Goal: Task Accomplishment & Management: Manage account settings

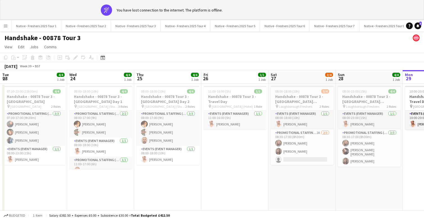
scroll to position [0, 145]
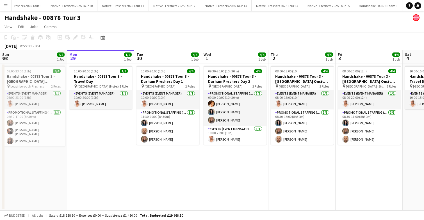
scroll to position [0, 445]
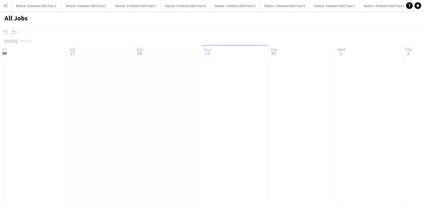
scroll to position [0, 134]
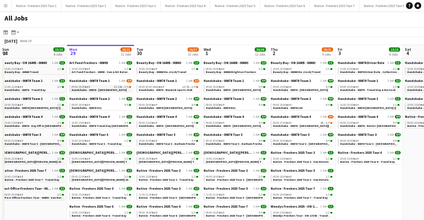
click at [110, 89] on link "09:00-19:00 BST 1I 13A • 3/4 Handshake - 00878 - Warwick" at bounding box center [102, 88] width 60 height 6
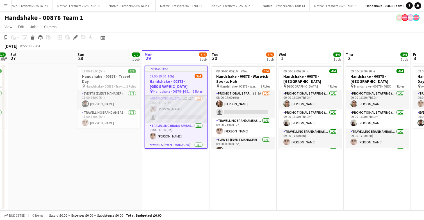
click at [186, 103] on app-card-role "Promotional Staffing (Brand Ambassadors) 1I 13A 1/2 09:00-17:00 (8h) Lucy Franc…" at bounding box center [176, 108] width 62 height 27
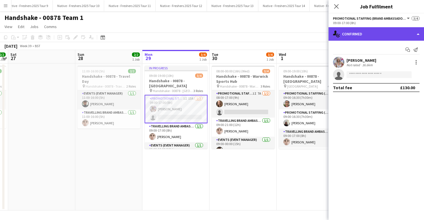
click at [377, 35] on div "single-neutral-actions-check-2 Confirmed" at bounding box center [376, 33] width 95 height 13
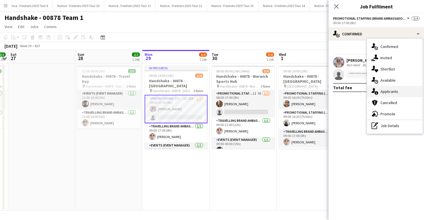
click at [389, 92] on span "Applicants" at bounding box center [389, 91] width 18 height 5
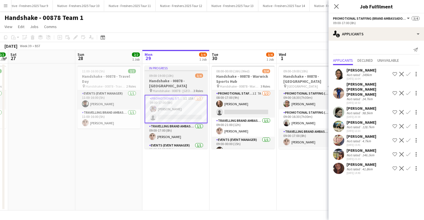
click at [181, 76] on div "09:00-19:00 (10h) 3/4" at bounding box center [176, 76] width 63 height 4
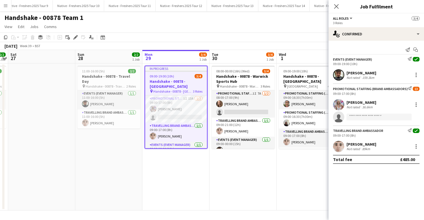
click at [181, 76] on div "09:00-19:00 (10h) 3/4" at bounding box center [176, 76] width 62 height 4
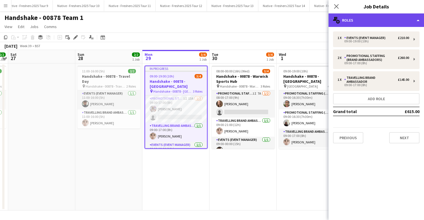
click at [396, 14] on div "multiple-users-add Roles" at bounding box center [376, 19] width 95 height 13
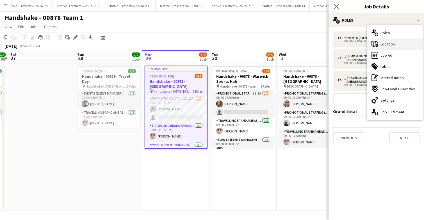
click at [394, 42] on span "Location" at bounding box center [387, 44] width 14 height 5
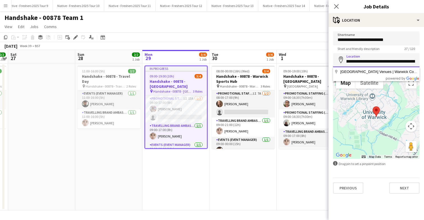
scroll to position [0, 147]
drag, startPoint x: 361, startPoint y: 61, endPoint x: 420, endPoint y: 62, distance: 58.7
click at [420, 62] on form "**********" at bounding box center [376, 112] width 95 height 162
click at [400, 40] on input "**********" at bounding box center [376, 38] width 86 height 14
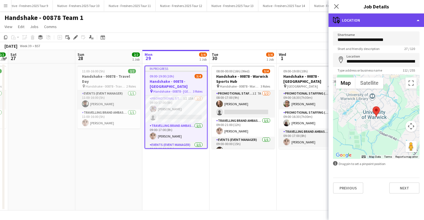
click at [386, 20] on div "maps-pin-1 Location" at bounding box center [376, 19] width 95 height 13
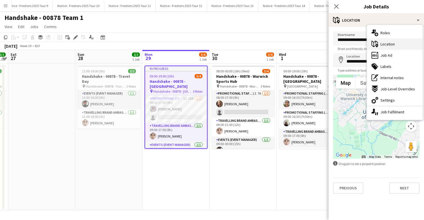
click at [391, 45] on span "Location" at bounding box center [387, 44] width 14 height 5
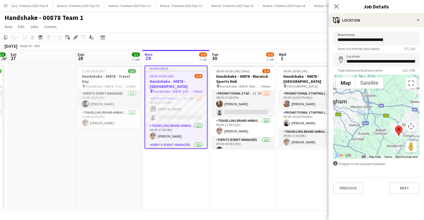
drag, startPoint x: 374, startPoint y: 128, endPoint x: 386, endPoint y: 134, distance: 13.4
click at [386, 133] on div at bounding box center [376, 117] width 86 height 84
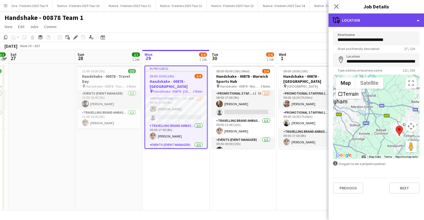
click at [378, 18] on div "maps-pin-1 Location" at bounding box center [376, 19] width 95 height 13
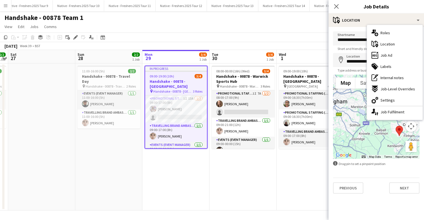
click at [181, 76] on div "09:00-19:00 (10h) 3/4" at bounding box center [176, 76] width 62 height 4
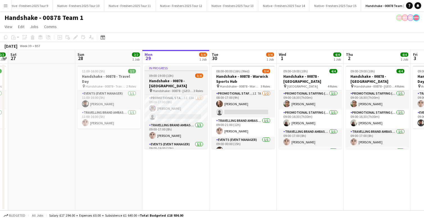
click at [181, 76] on div "09:00-19:00 (10h) 3/4" at bounding box center [176, 76] width 63 height 4
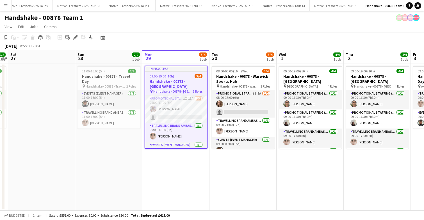
click at [221, 26] on app-page-menu "View Day view expanded Day view collapsed Month view Date picker Jump to today …" at bounding box center [212, 27] width 424 height 11
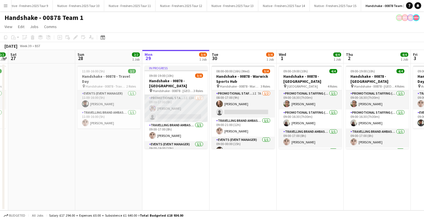
click at [192, 101] on app-card-role "Promotional Staffing (Brand Ambassadors) 1I 13A 1/2 09:00-17:00 (8h) Lucy Franc…" at bounding box center [176, 108] width 63 height 27
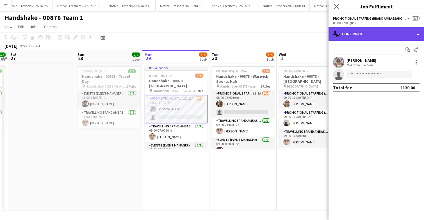
click at [379, 33] on div "single-neutral-actions-check-2 Confirmed" at bounding box center [376, 33] width 95 height 13
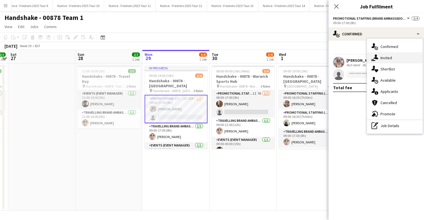
click at [403, 58] on div "single-neutral-actions-share-1 Invited" at bounding box center [395, 57] width 56 height 11
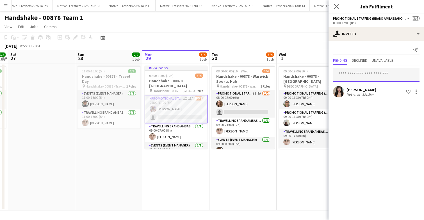
click at [369, 76] on input "text" at bounding box center [376, 75] width 86 height 14
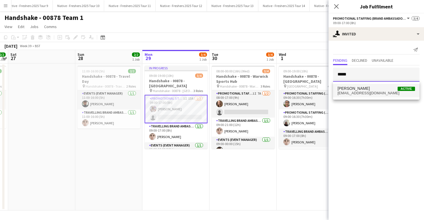
type input "*****"
click at [366, 92] on span "vandanuccia@gmail.com" at bounding box center [375, 93] width 77 height 4
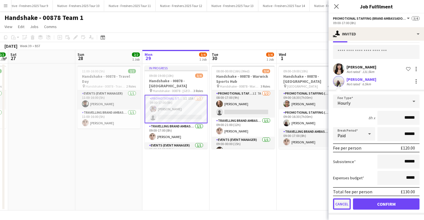
click at [343, 204] on button "Cancel" at bounding box center [342, 204] width 18 height 11
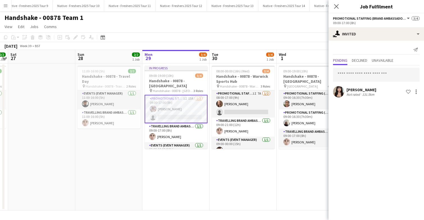
click at [261, 47] on div "September 2025 Week 39 • BST" at bounding box center [212, 46] width 424 height 8
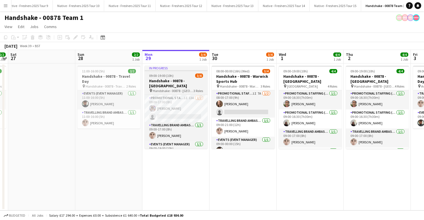
click at [181, 76] on div "09:00-19:00 (10h) 3/4" at bounding box center [176, 76] width 63 height 4
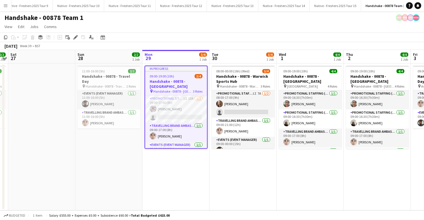
click at [181, 76] on div "09:00-19:00 (10h) 3/4" at bounding box center [176, 76] width 62 height 4
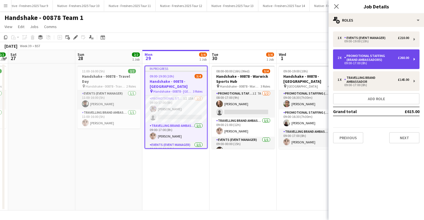
click at [382, 59] on div "Promotional Staffing (Brand Ambassadors)" at bounding box center [371, 58] width 54 height 8
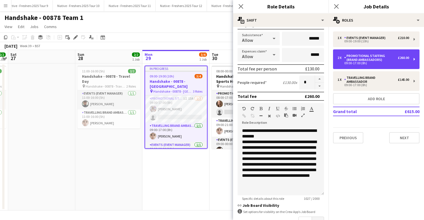
scroll to position [89, 0]
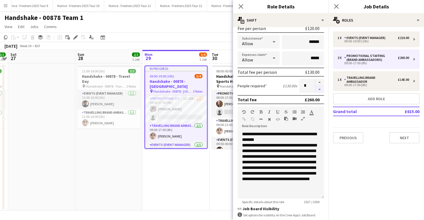
click at [320, 89] on button "button" at bounding box center [319, 89] width 9 height 7
click at [318, 82] on button "button" at bounding box center [319, 82] width 9 height 7
type input "*"
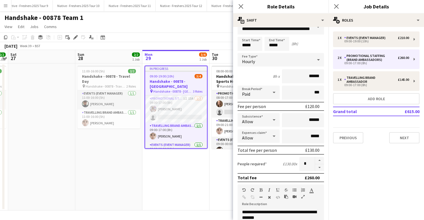
scroll to position [6, 0]
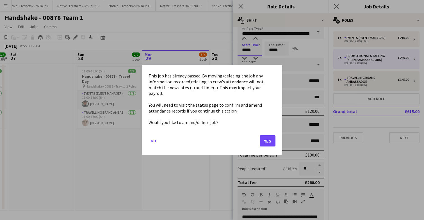
click at [262, 50] on body "Menu Boards Boards Boards All jobs Status Workforce Workforce My Workforce Recr…" at bounding box center [212, 110] width 424 height 220
click at [264, 136] on button "Yes" at bounding box center [268, 141] width 16 height 11
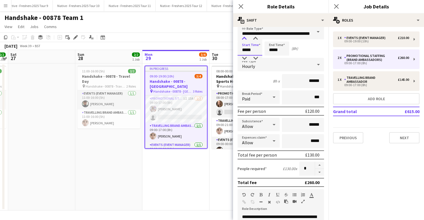
type input "*****"
click at [245, 39] on div at bounding box center [244, 39] width 11 height 6
click at [336, 5] on icon "Close pop-in" at bounding box center [336, 6] width 5 height 5
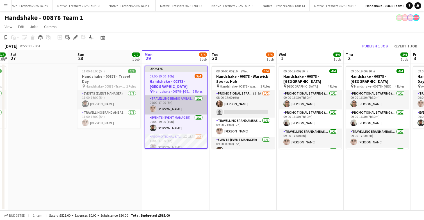
scroll to position [8, 0]
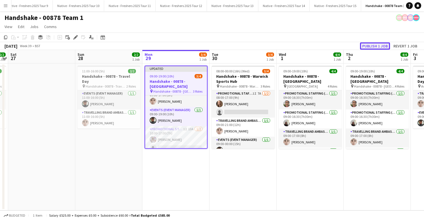
click at [371, 46] on button "Publish 1 job" at bounding box center [375, 45] width 30 height 7
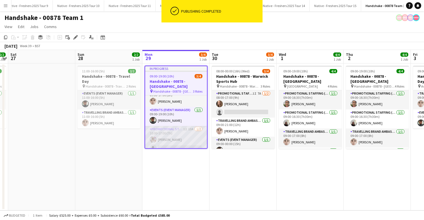
click at [187, 132] on app-card-role "Promotional Staffing (Brand Ambassadors) 1I 13A 1/2 10:00-17:00 (7h) Lucy Franc…" at bounding box center [176, 139] width 62 height 27
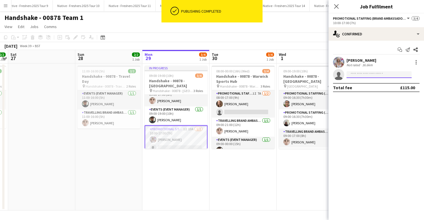
click at [359, 75] on input at bounding box center [378, 74] width 65 height 7
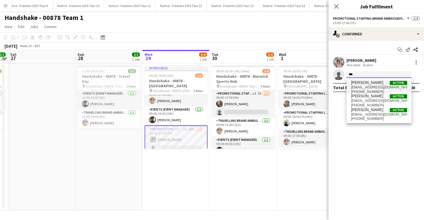
type input "***"
click at [364, 85] on span "vandanuccia@gmail.com" at bounding box center [379, 87] width 56 height 4
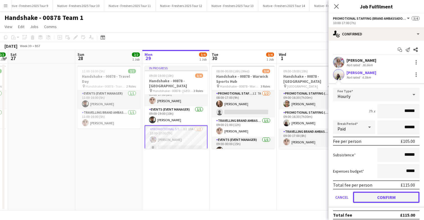
click at [374, 197] on button "Confirm" at bounding box center [386, 197] width 67 height 11
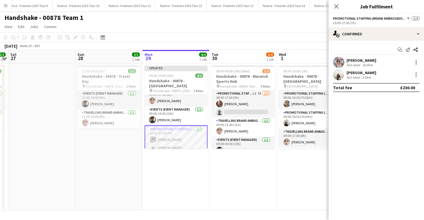
click at [184, 174] on app-date-cell "Updated 09:00-19:00 (10h) 4/4 Handshake - 00878 - Warwick pin Handshake - 00878…" at bounding box center [175, 136] width 67 height 147
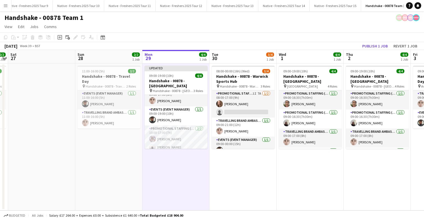
scroll to position [6, 0]
click at [376, 45] on button "Publish 1 job" at bounding box center [375, 45] width 30 height 7
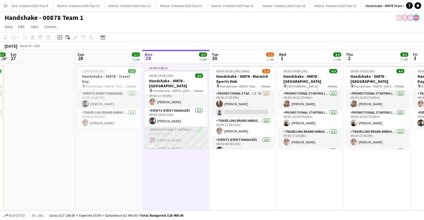
click at [186, 134] on app-card-role "Promotional Staffing (Brand Ambassadors) 2/2 10:00-17:00 (7h) Lucy Francis Vand…" at bounding box center [176, 140] width 63 height 27
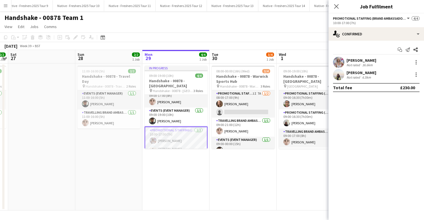
click at [341, 60] on app-user-avatar at bounding box center [338, 62] width 11 height 11
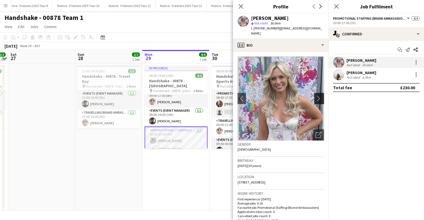
click at [320, 95] on app-icon "chevron-right" at bounding box center [320, 98] width 9 height 6
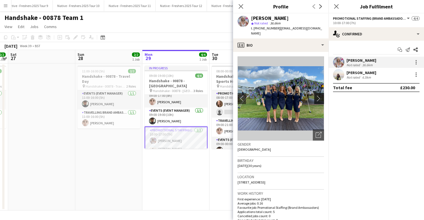
click at [320, 95] on app-icon "chevron-right" at bounding box center [320, 98] width 9 height 6
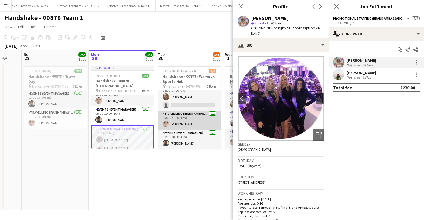
scroll to position [0, 0]
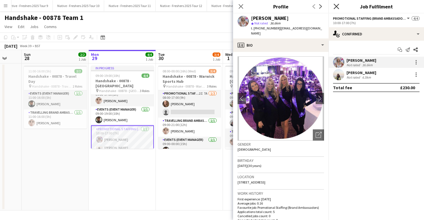
click at [337, 6] on icon "Close pop-in" at bounding box center [336, 6] width 5 height 5
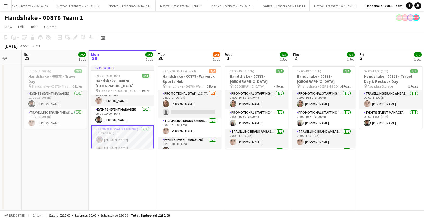
click at [207, 166] on app-date-cell "08:00-00:00 (16h) (Wed) 3/4 Handshake - 00878 - Warwick Sports Hub pin Handshak…" at bounding box center [189, 136] width 67 height 147
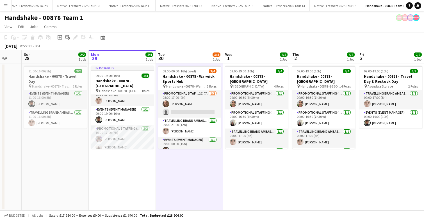
scroll to position [6, 0]
click at [127, 157] on app-date-cell "In progress 09:00-19:00 (10h) 4/4 Handshake - 00878 - Warwick pin Handshake - 0…" at bounding box center [122, 136] width 67 height 147
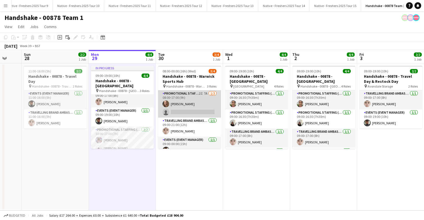
click at [200, 105] on app-card-role "Promotional Staffing (Brand Ambassadors) 2I 7A 1/2 08:00-17:00 (9h) Crystal Par…" at bounding box center [189, 103] width 63 height 27
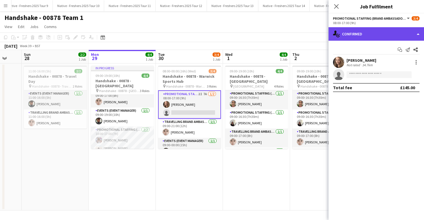
click at [383, 33] on div "single-neutral-actions-check-2 Confirmed" at bounding box center [376, 33] width 95 height 13
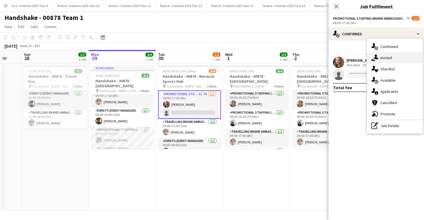
click at [384, 58] on span "Invited" at bounding box center [386, 57] width 12 height 5
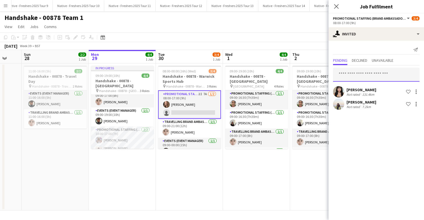
click at [363, 76] on input "text" at bounding box center [376, 75] width 86 height 14
click at [337, 5] on icon at bounding box center [336, 6] width 5 height 5
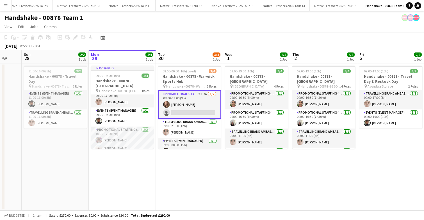
click at [241, 169] on app-date-cell "09:00-19:00 (10h) 4/4 Handshake - 00878 - University of Leeds pin University of…" at bounding box center [256, 136] width 67 height 147
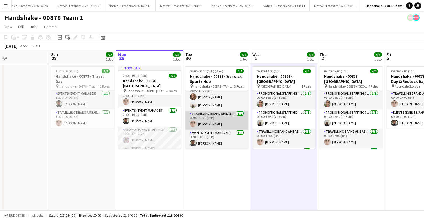
scroll to position [0, 0]
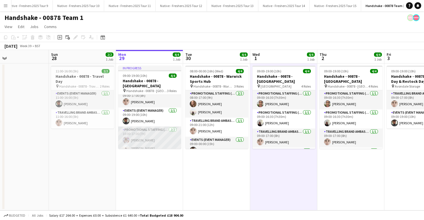
click at [150, 130] on app-card-role "Promotional Staffing (Brand Ambassadors) 2/2 10:00-17:00 (7h) Lucy Francis Vand…" at bounding box center [149, 140] width 63 height 27
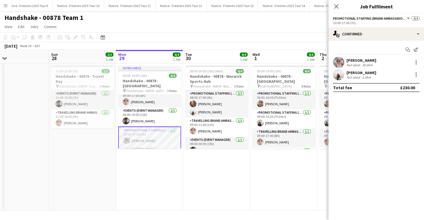
click at [341, 76] on app-user-avatar at bounding box center [338, 74] width 11 height 11
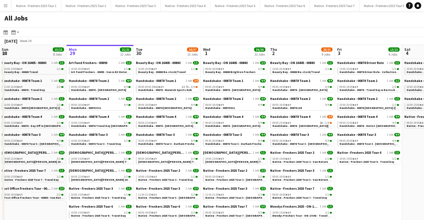
scroll to position [0, 135]
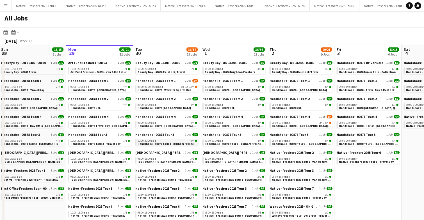
click at [177, 143] on span "Handshake - 00878 Tour 3 - Durham Freshers Day 1" at bounding box center [171, 144] width 66 height 4
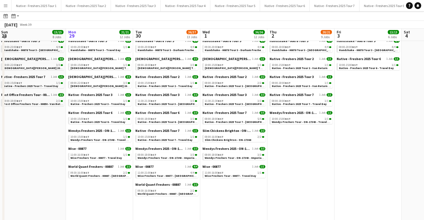
scroll to position [95, 0]
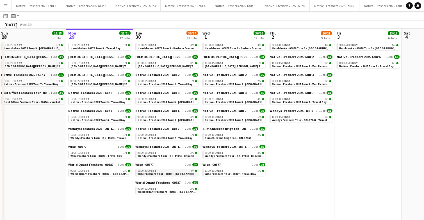
click at [174, 174] on span "Wise Freshers Tour - 00877 - [GEOGRAPHIC_DATA]" at bounding box center [170, 174] width 65 height 4
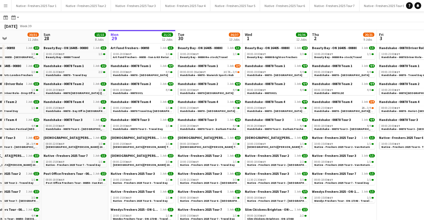
scroll to position [17, 0]
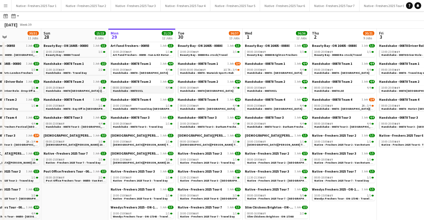
click at [155, 92] on link "08:00-18:00 BST 4/4 Handshake - 00878 UCL" at bounding box center [143, 89] width 60 height 6
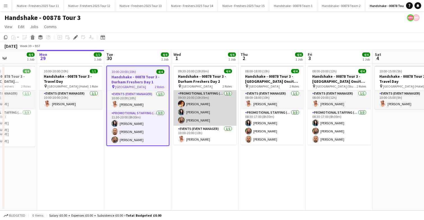
scroll to position [0, 234]
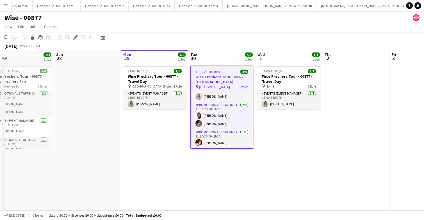
scroll to position [0, 150]
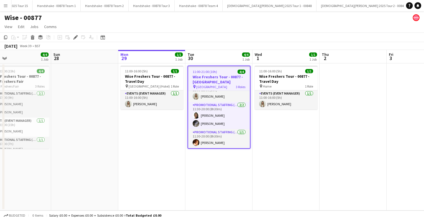
click at [271, 160] on app-date-cell "11:00-16:00 (5h) 1/1 Wise Freshers Tour - 00877 - Travel Day pin Home 1 Role Ev…" at bounding box center [285, 136] width 67 height 147
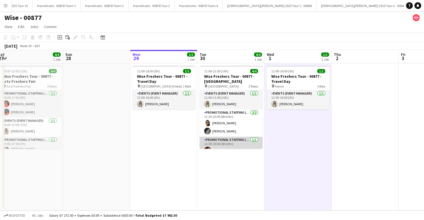
scroll to position [7, 0]
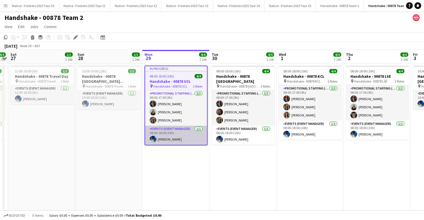
scroll to position [0, 453]
